Goal: Task Accomplishment & Management: Use online tool/utility

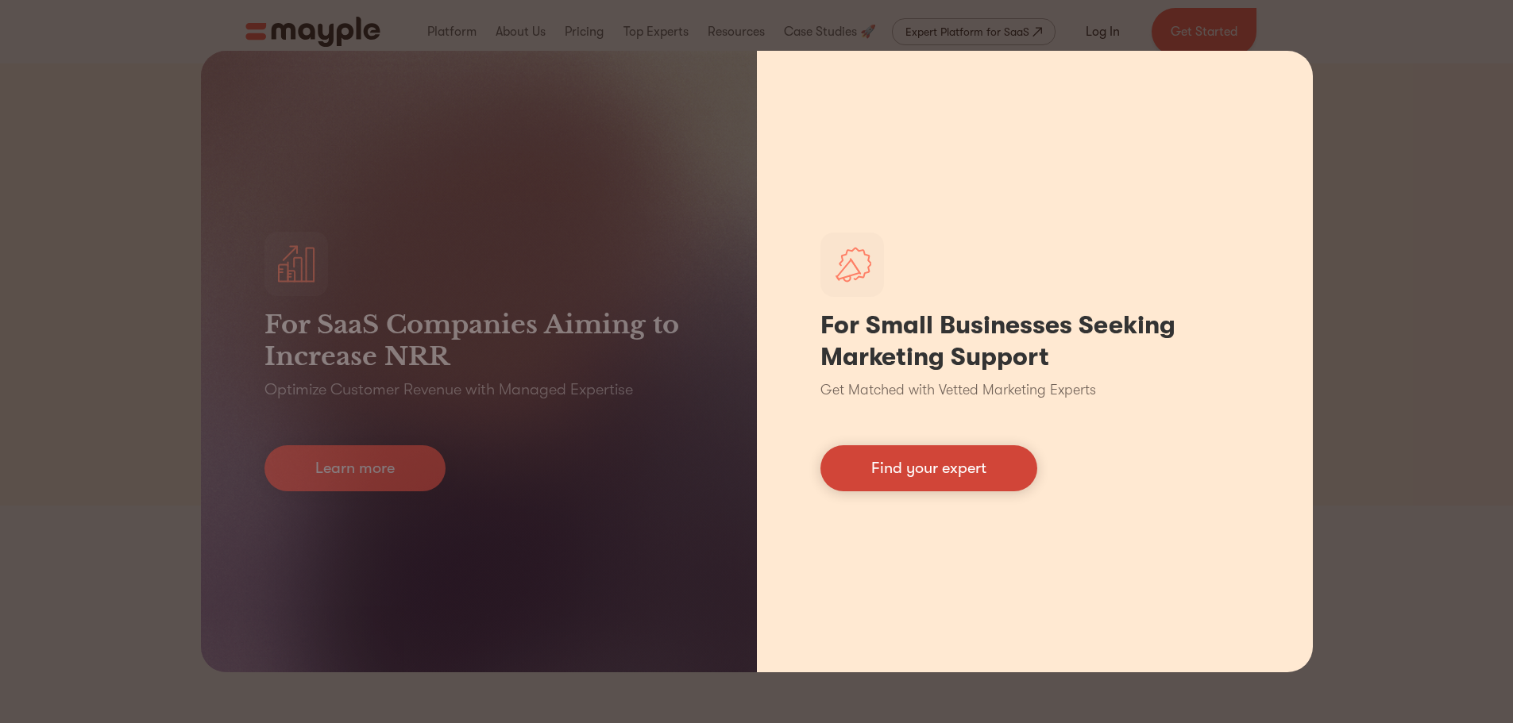
click at [899, 477] on link "Find your expert" at bounding box center [928, 469] width 217 height 46
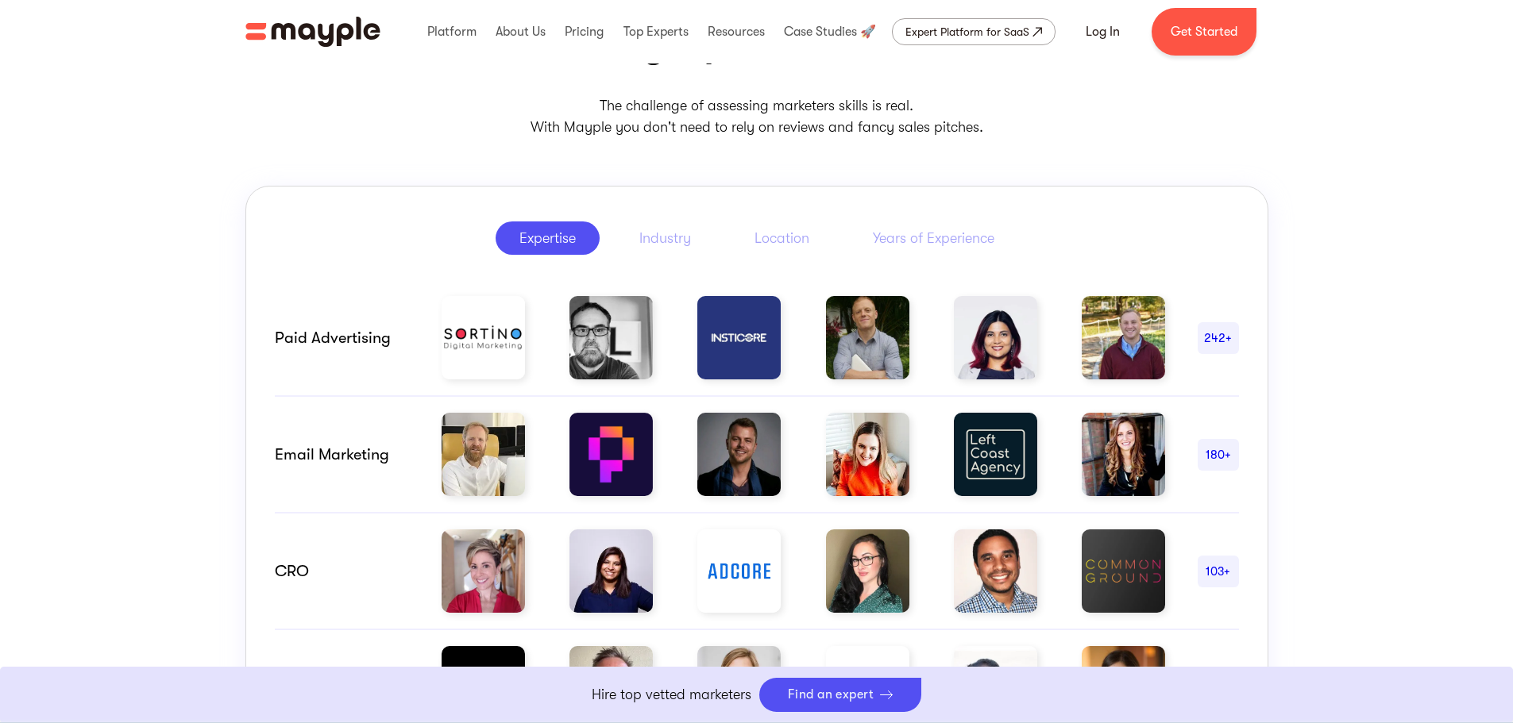
scroll to position [794, 0]
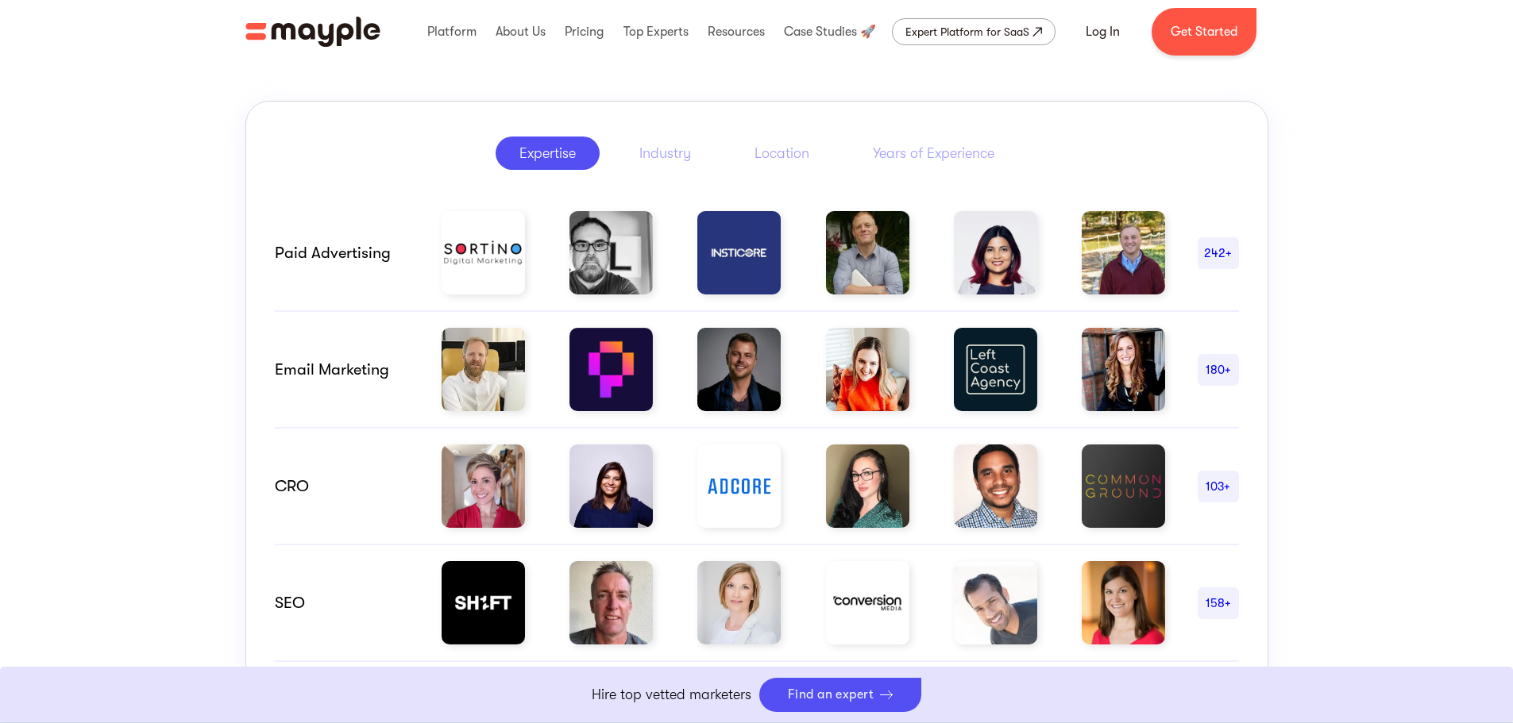
click at [1212, 248] on div "242+" at bounding box center [1218, 253] width 41 height 19
click at [1211, 253] on div "242+" at bounding box center [1218, 253] width 41 height 19
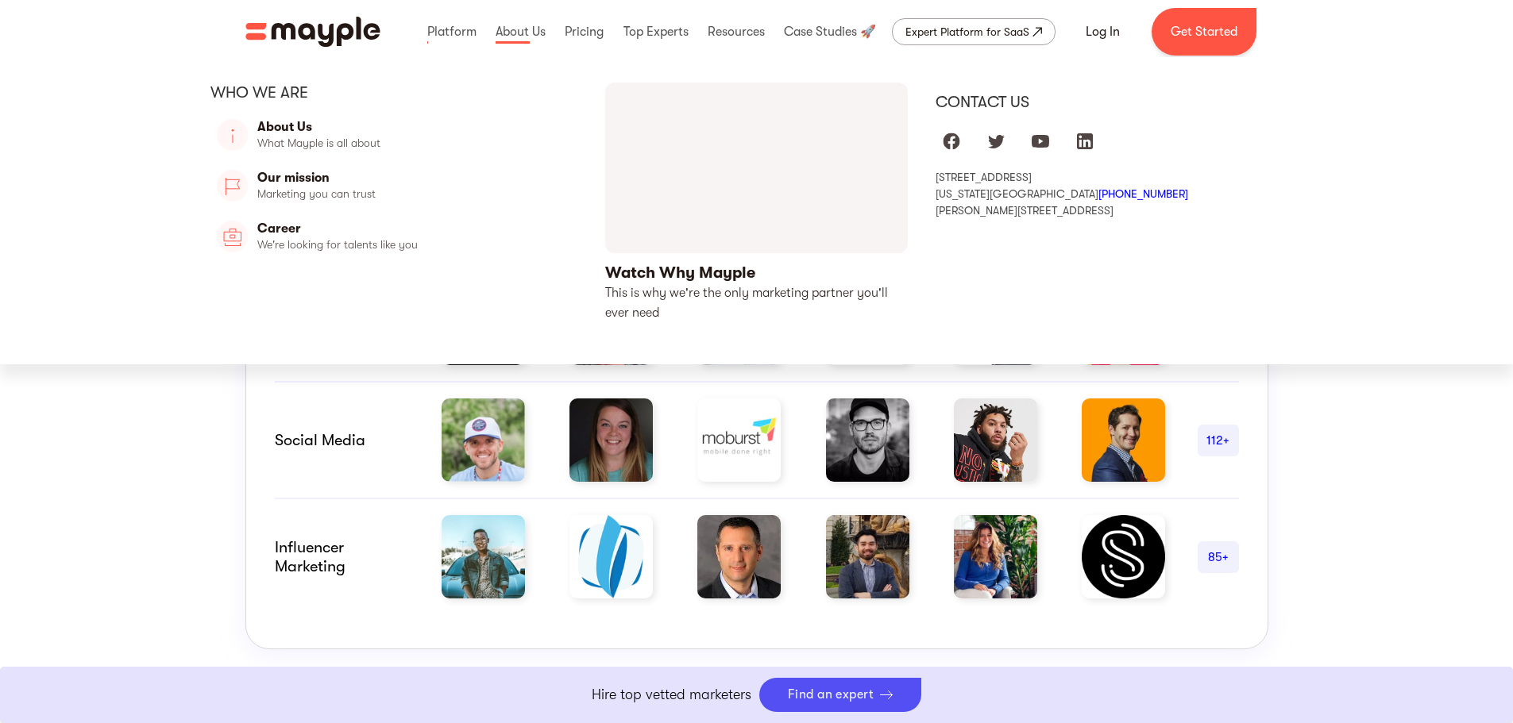
scroll to position [1110, 0]
